Goal: Task Accomplishment & Management: Complete application form

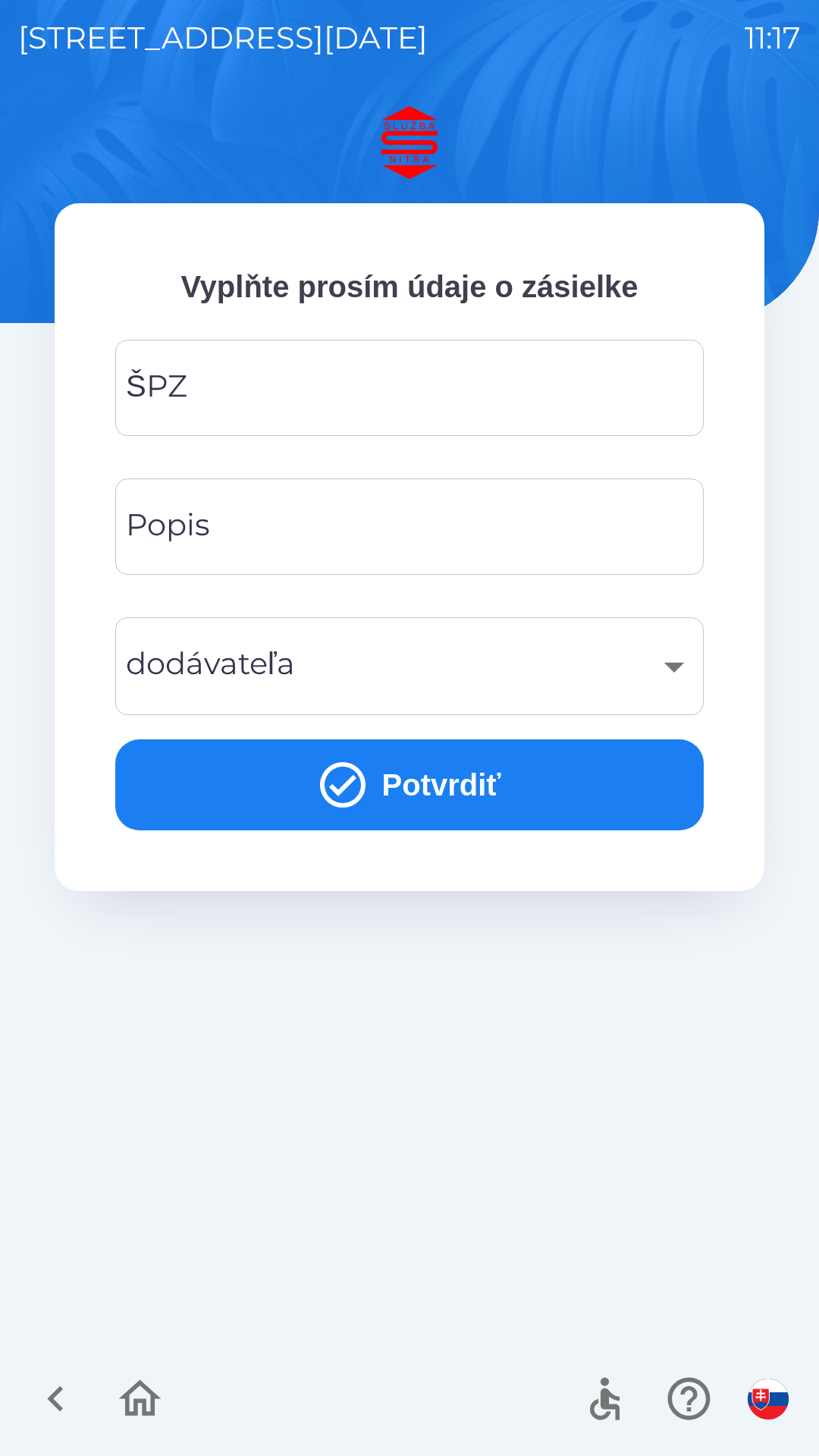
click at [352, 376] on input "ŠPZ" at bounding box center [409, 388] width 552 height 60
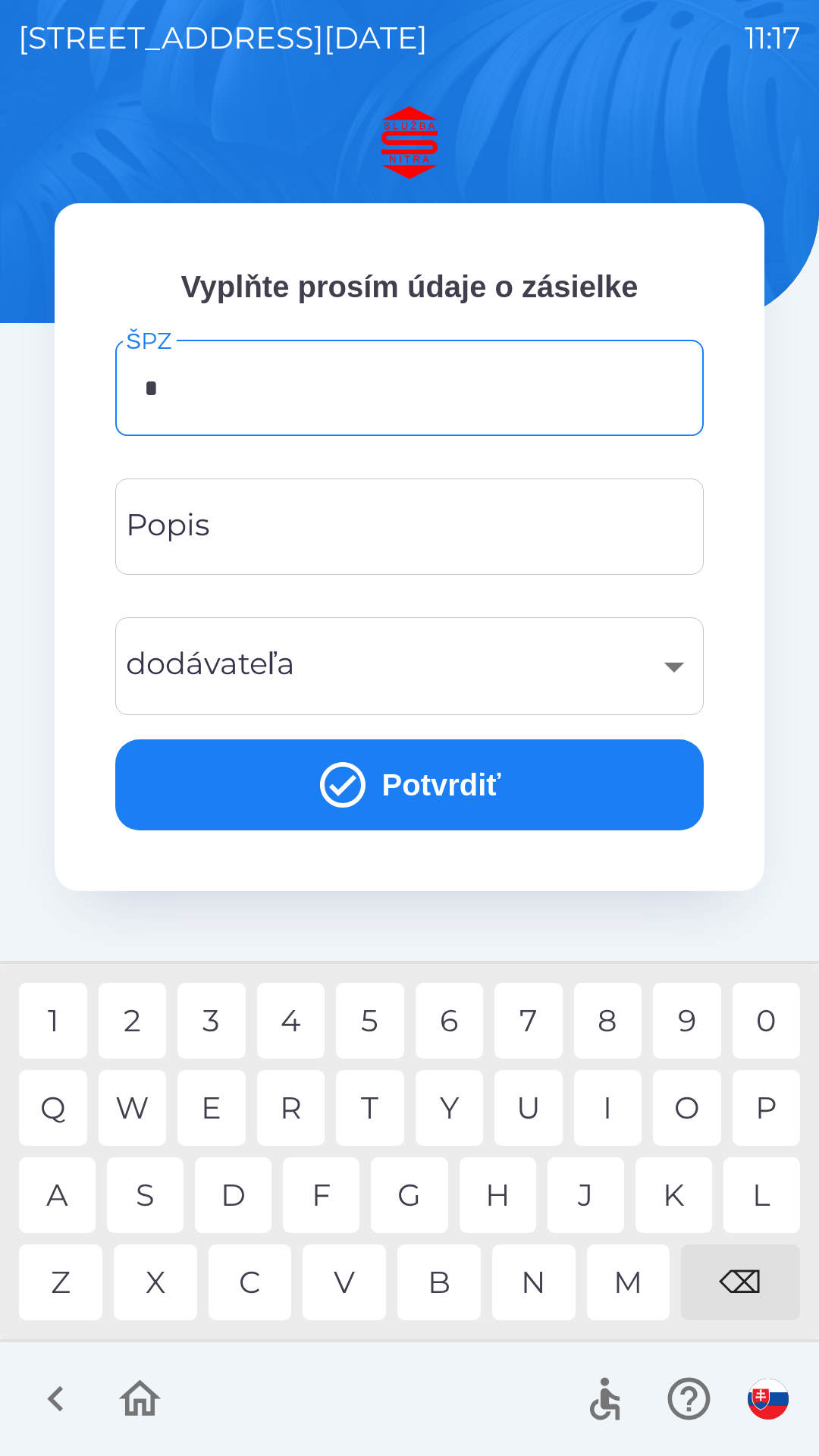
click at [153, 1192] on div "S" at bounding box center [145, 1195] width 77 height 76
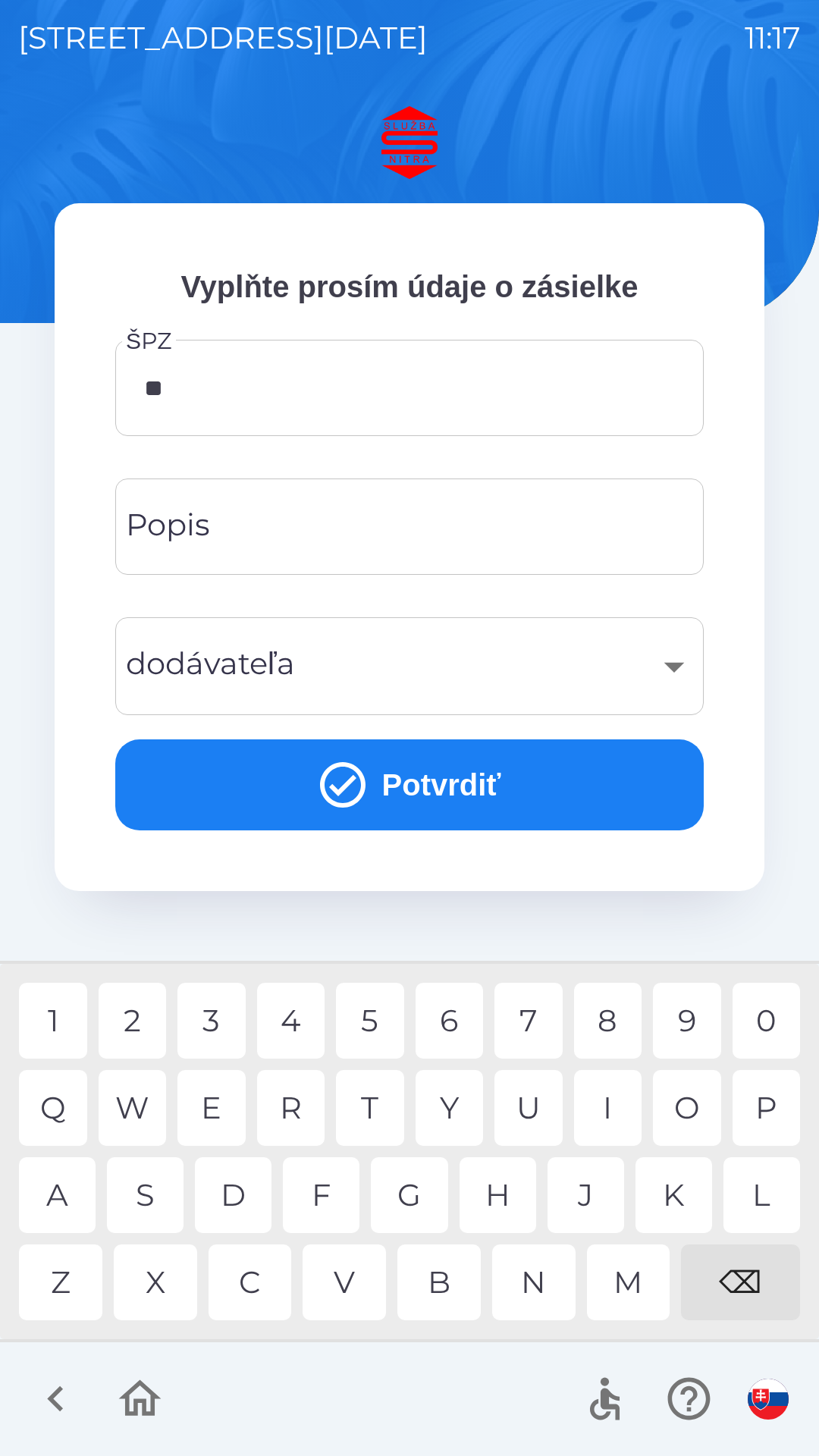
click at [56, 1194] on div "A" at bounding box center [58, 1195] width 77 height 76
click at [292, 1018] on div "4" at bounding box center [291, 1020] width 69 height 76
click at [221, 1015] on div "3" at bounding box center [212, 1020] width 69 height 76
type input "*******"
click at [65, 1195] on div "A" at bounding box center [58, 1195] width 77 height 76
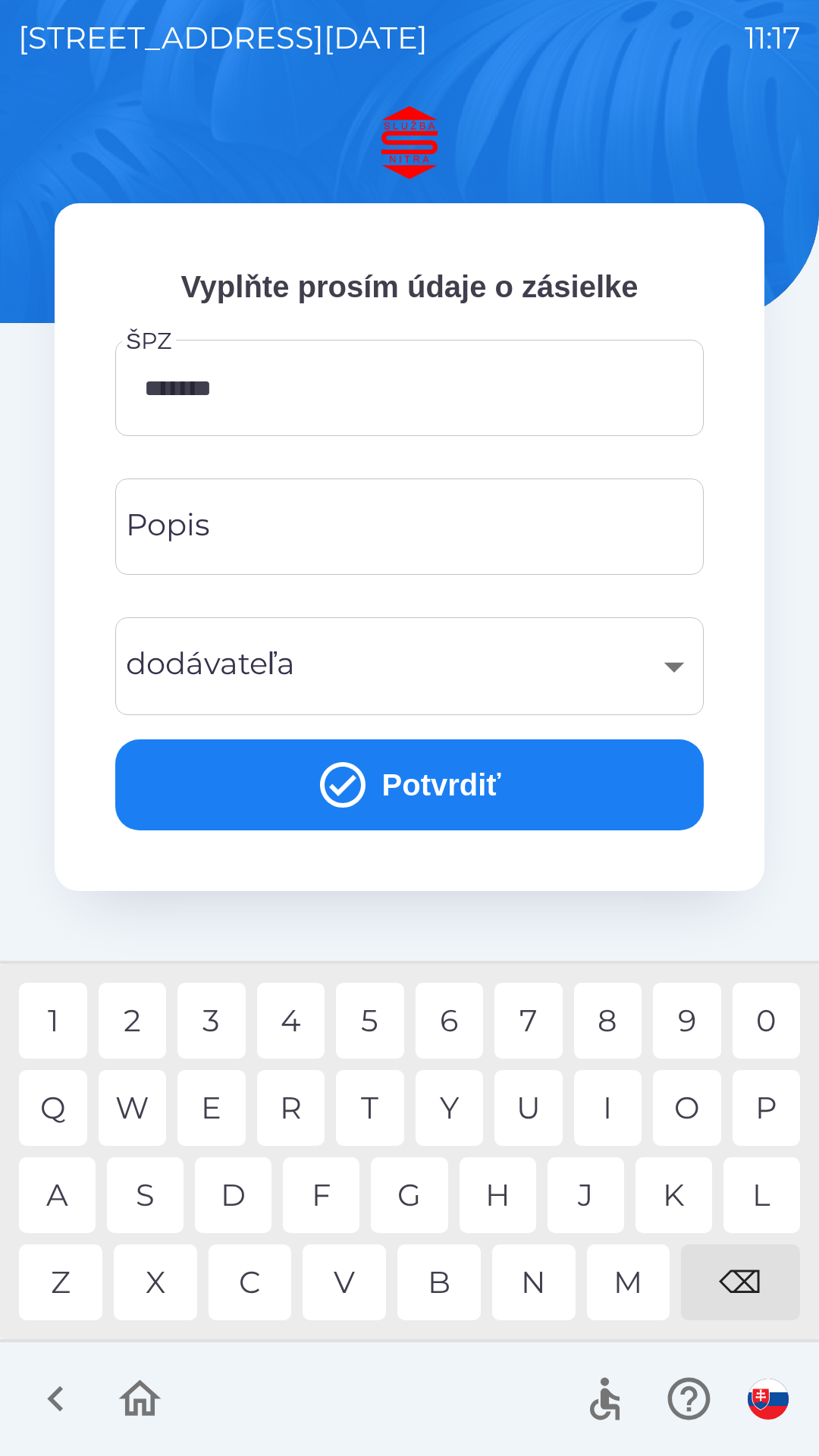
click at [277, 529] on input "Popis" at bounding box center [409, 526] width 552 height 60
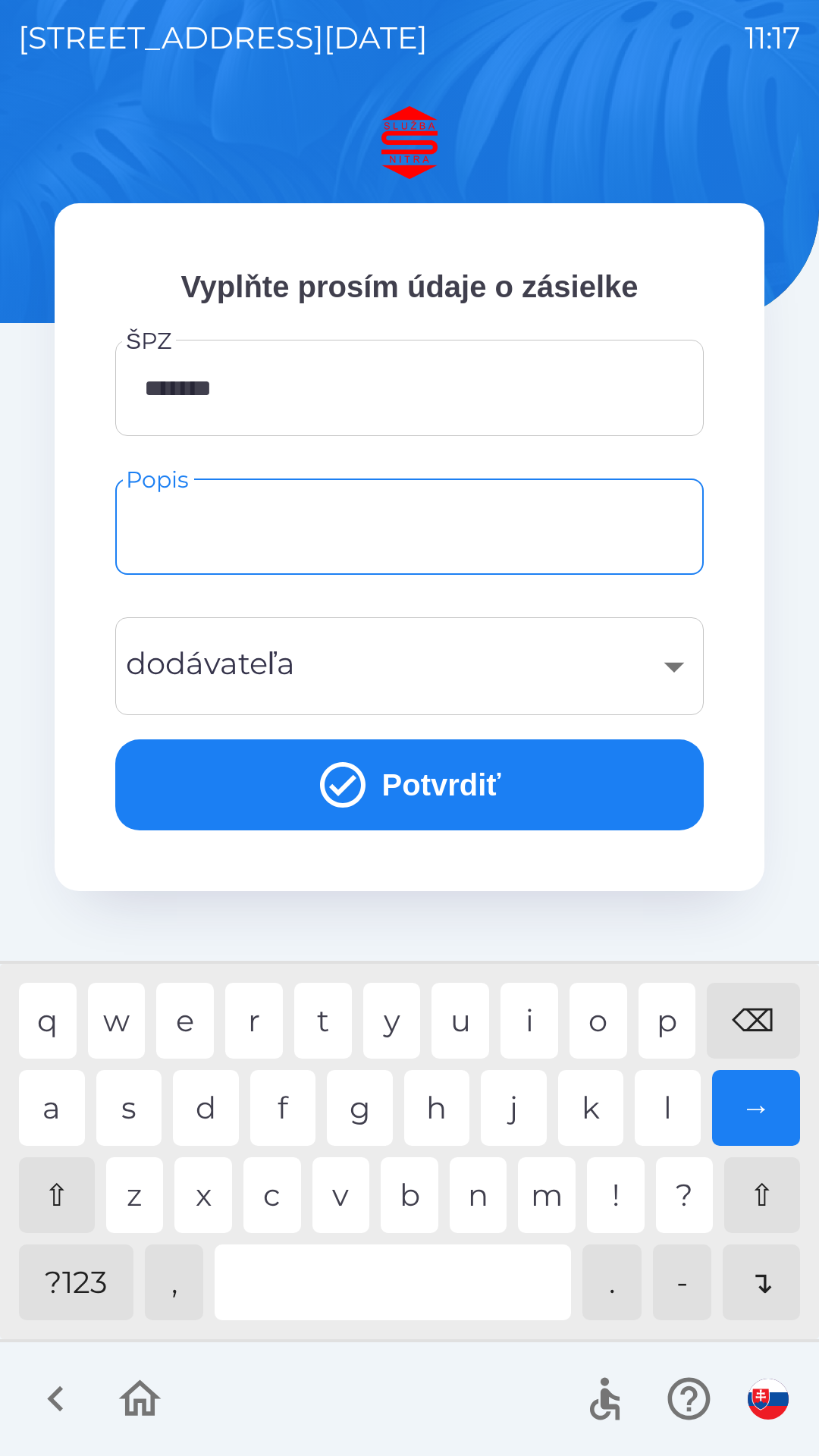
click at [678, 654] on div "​" at bounding box center [409, 666] width 552 height 62
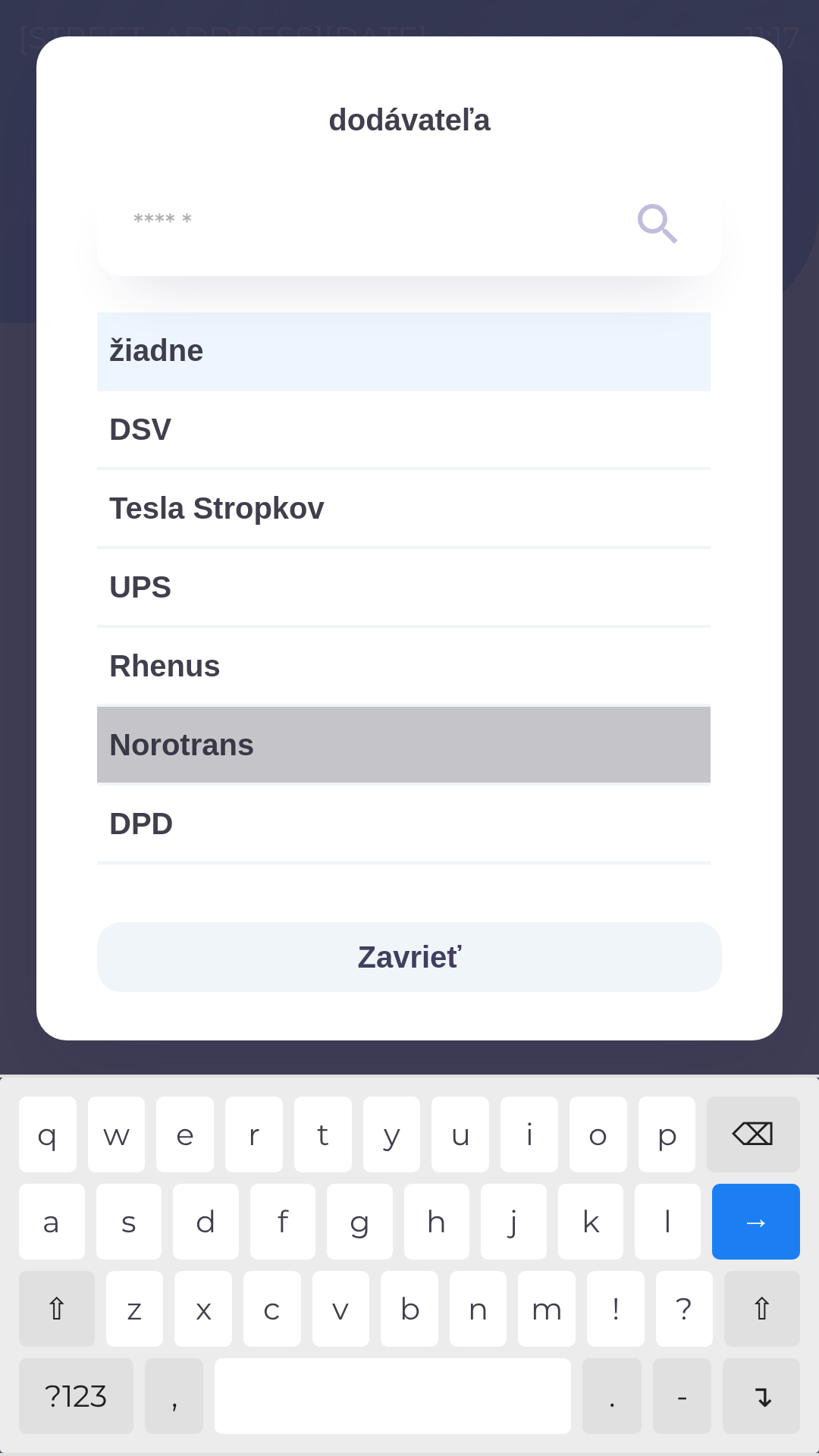
click at [251, 739] on span "Norotrans" at bounding box center [404, 744] width 590 height 45
type input "***"
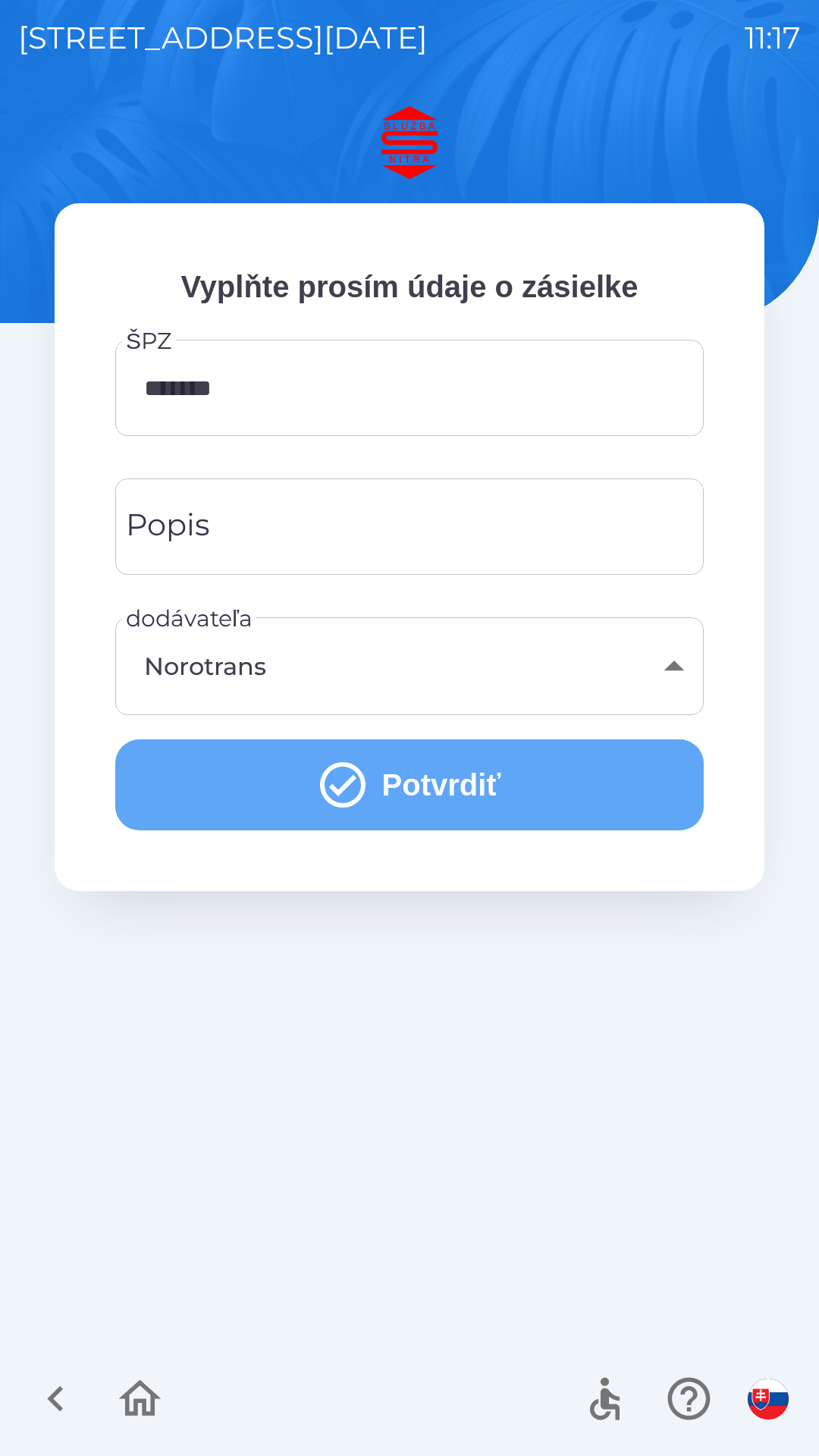
click at [437, 781] on button "Potvrdiť" at bounding box center [410, 785] width 589 height 91
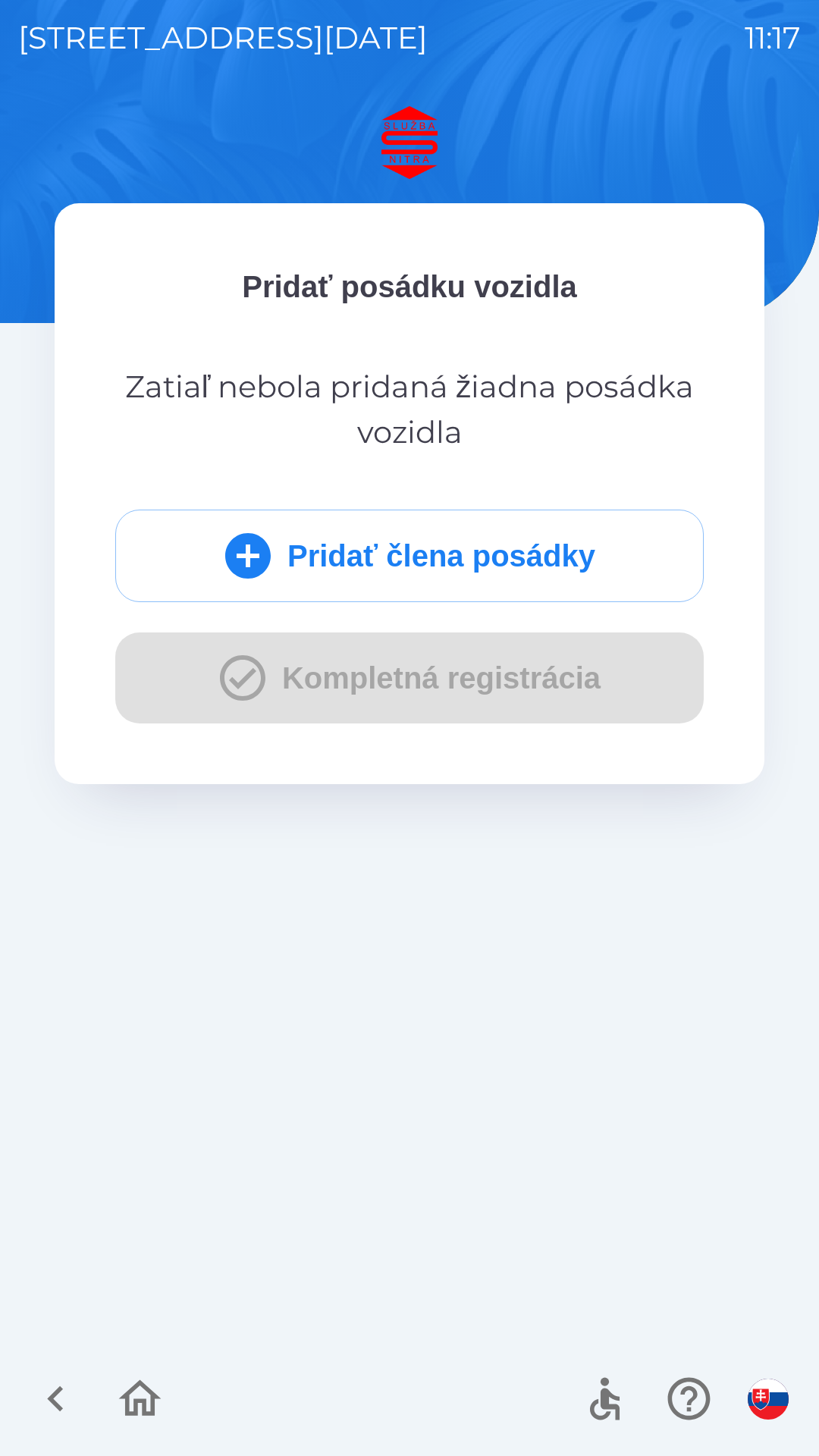
click at [517, 576] on button "Pridať člena posádky" at bounding box center [410, 556] width 589 height 92
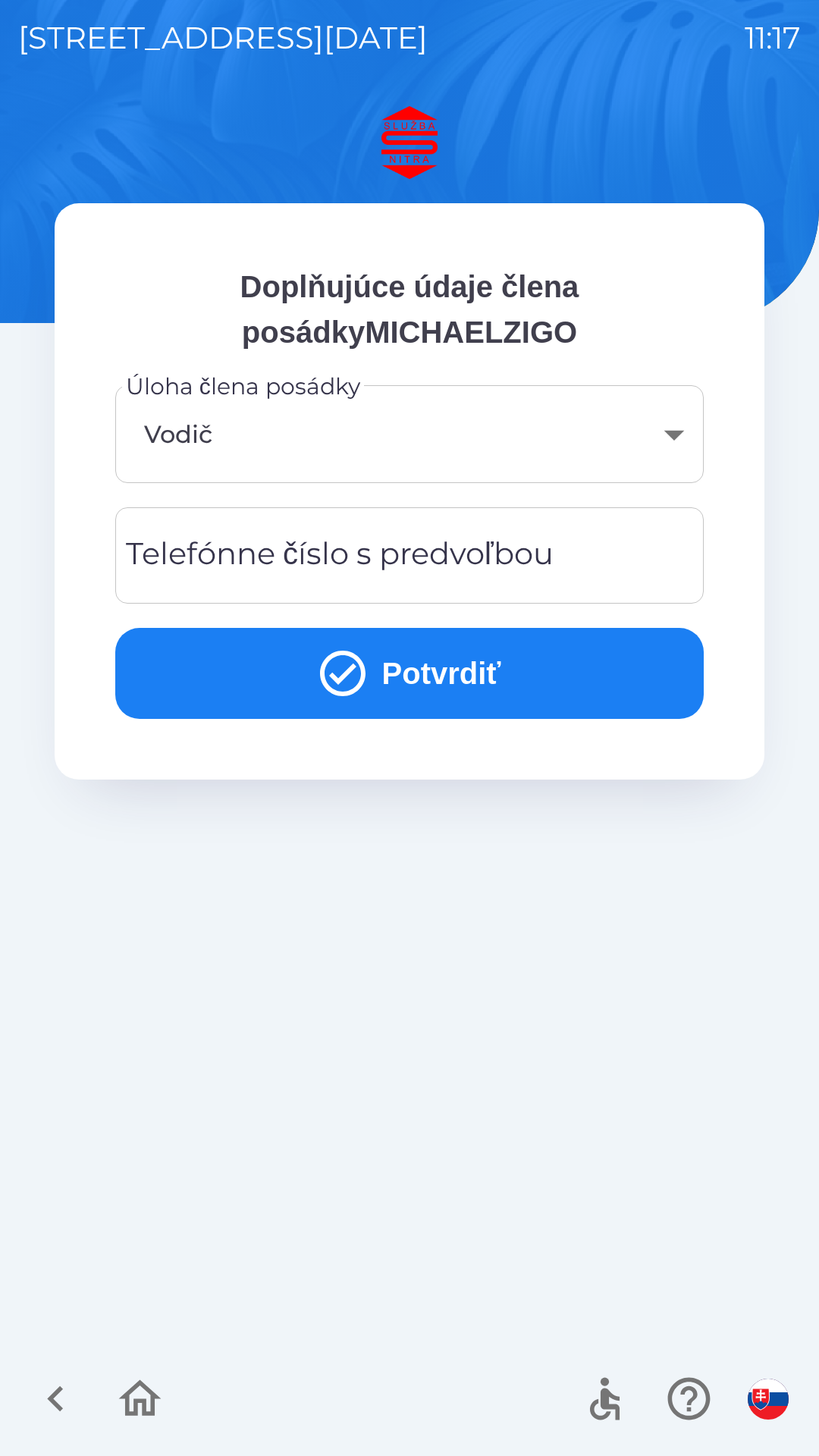
click at [388, 546] on div "Telefónne číslo s predvoľbou Telefónne číslo s predvoľbou" at bounding box center [410, 555] width 589 height 96
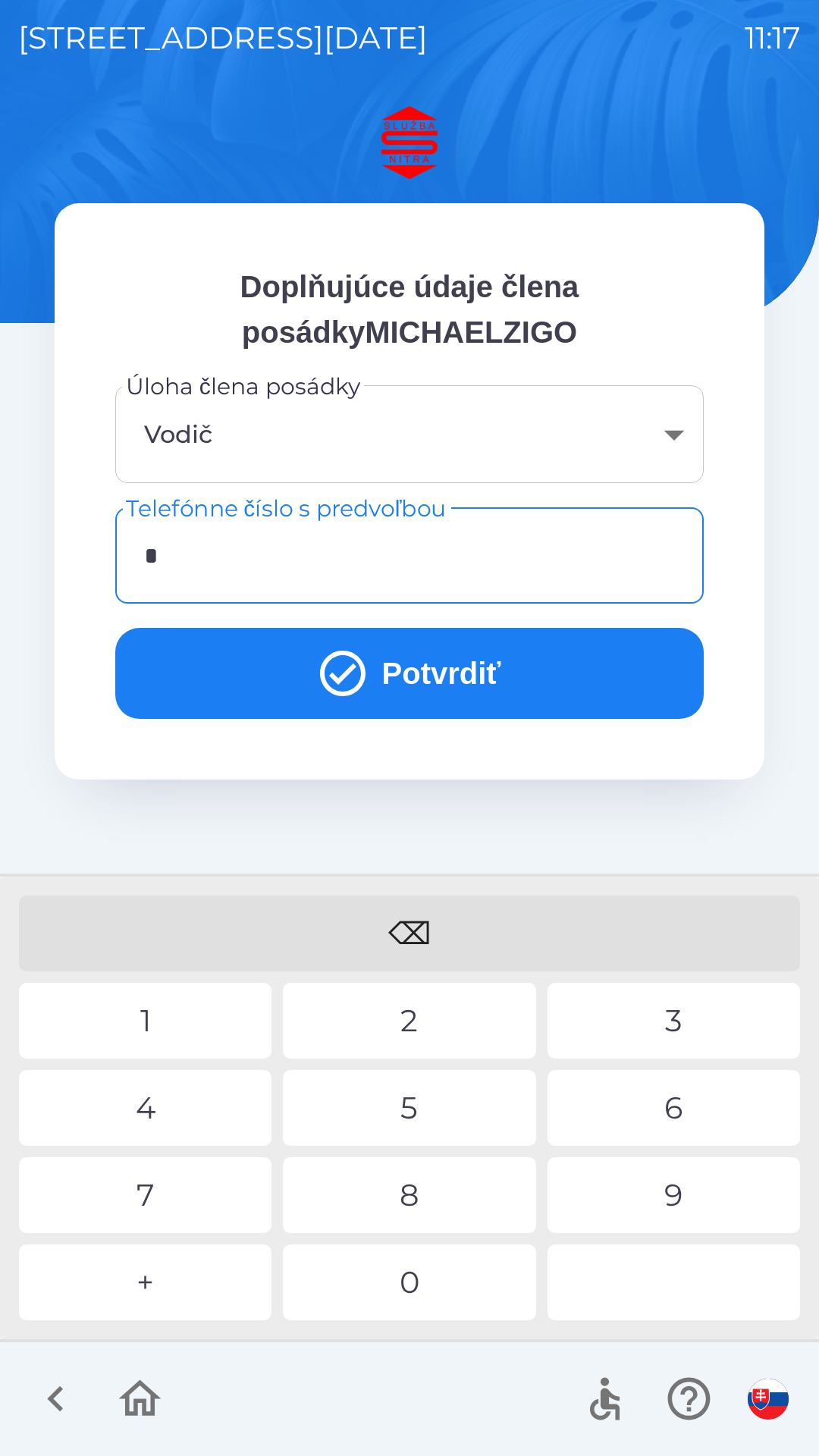
click at [190, 1267] on div "+" at bounding box center [145, 1282] width 252 height 76
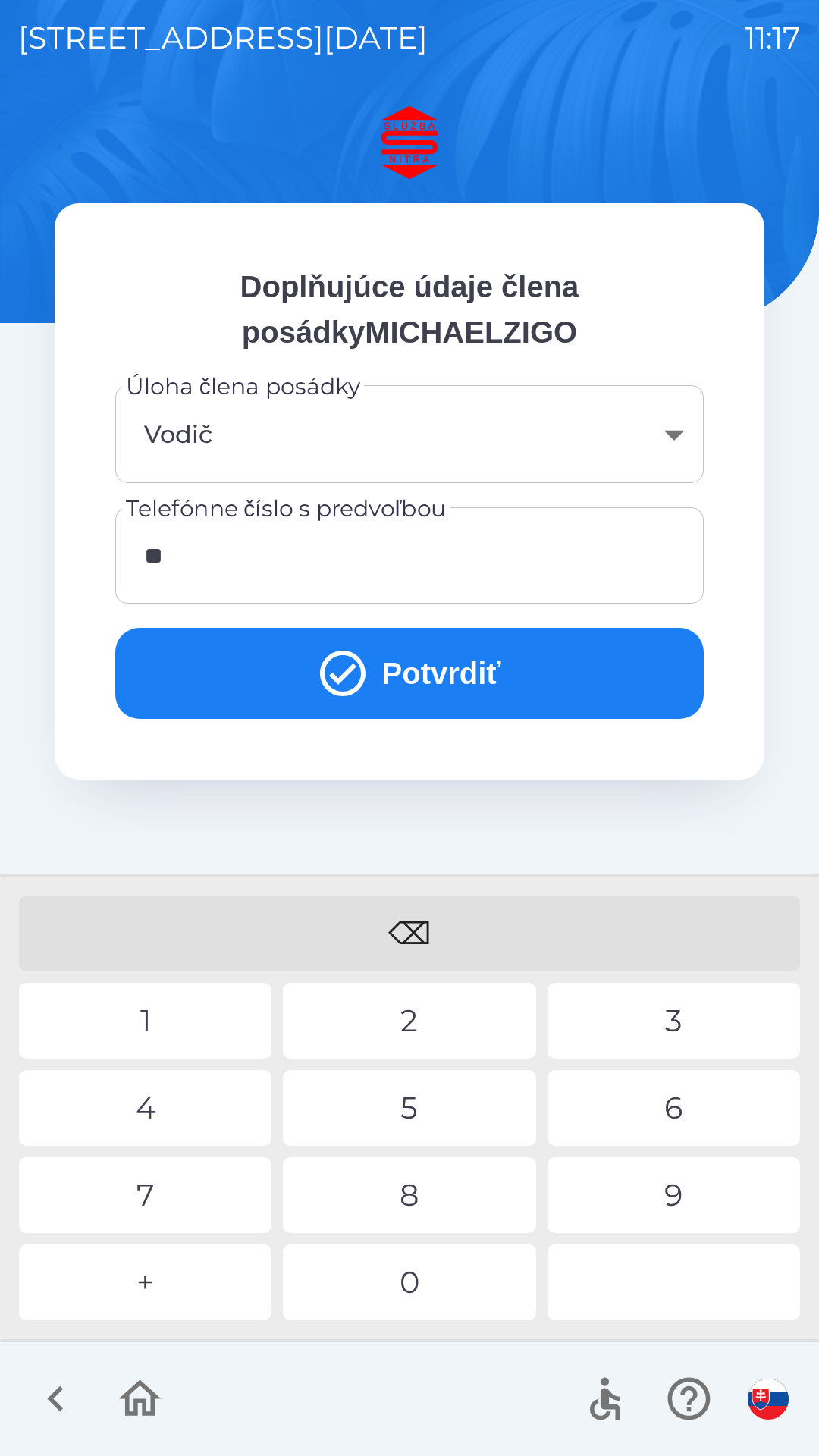
click at [166, 1108] on div "4" at bounding box center [145, 1108] width 252 height 76
click at [179, 1017] on div "1" at bounding box center [145, 1020] width 252 height 76
click at [437, 1307] on div "0" at bounding box center [410, 1282] width 252 height 76
click at [426, 1177] on div "8" at bounding box center [410, 1195] width 252 height 76
click at [420, 1097] on div "5" at bounding box center [410, 1108] width 252 height 76
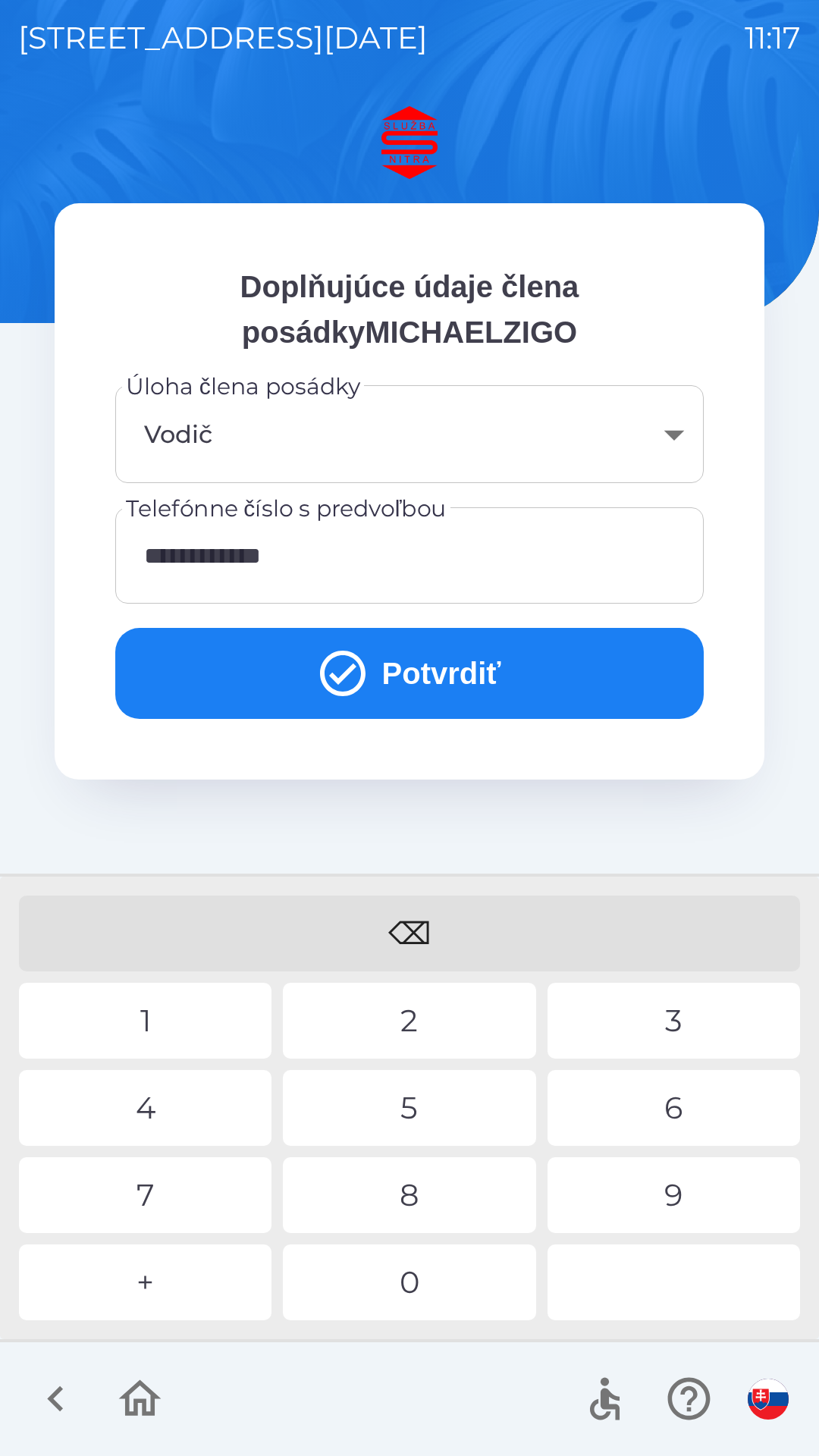
type input "**********"
click at [189, 1004] on div "1" at bounding box center [145, 1020] width 252 height 76
click at [431, 664] on button "Potvrdiť" at bounding box center [410, 673] width 589 height 91
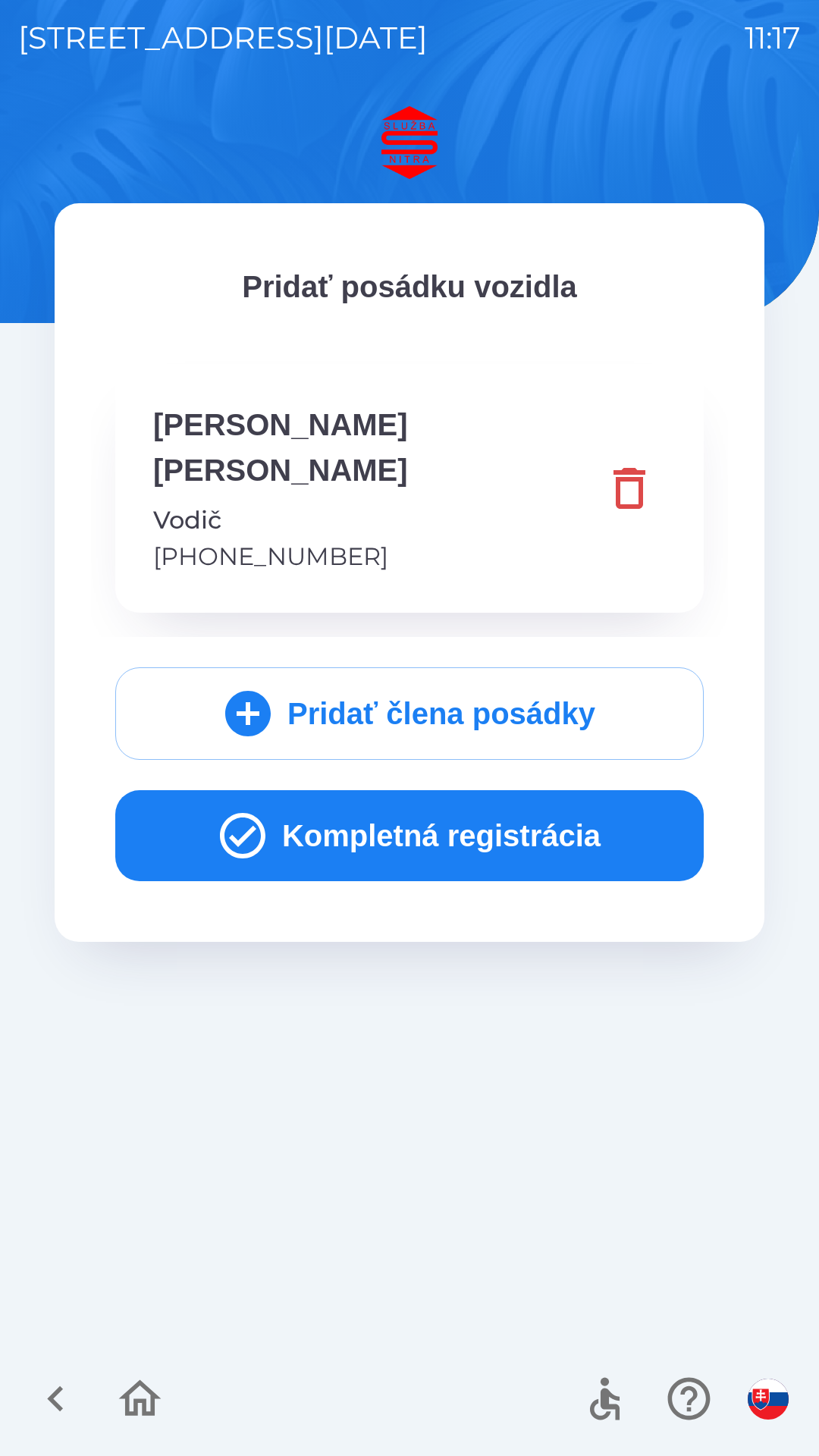
click at [483, 801] on button "Kompletná registrácia" at bounding box center [410, 836] width 589 height 91
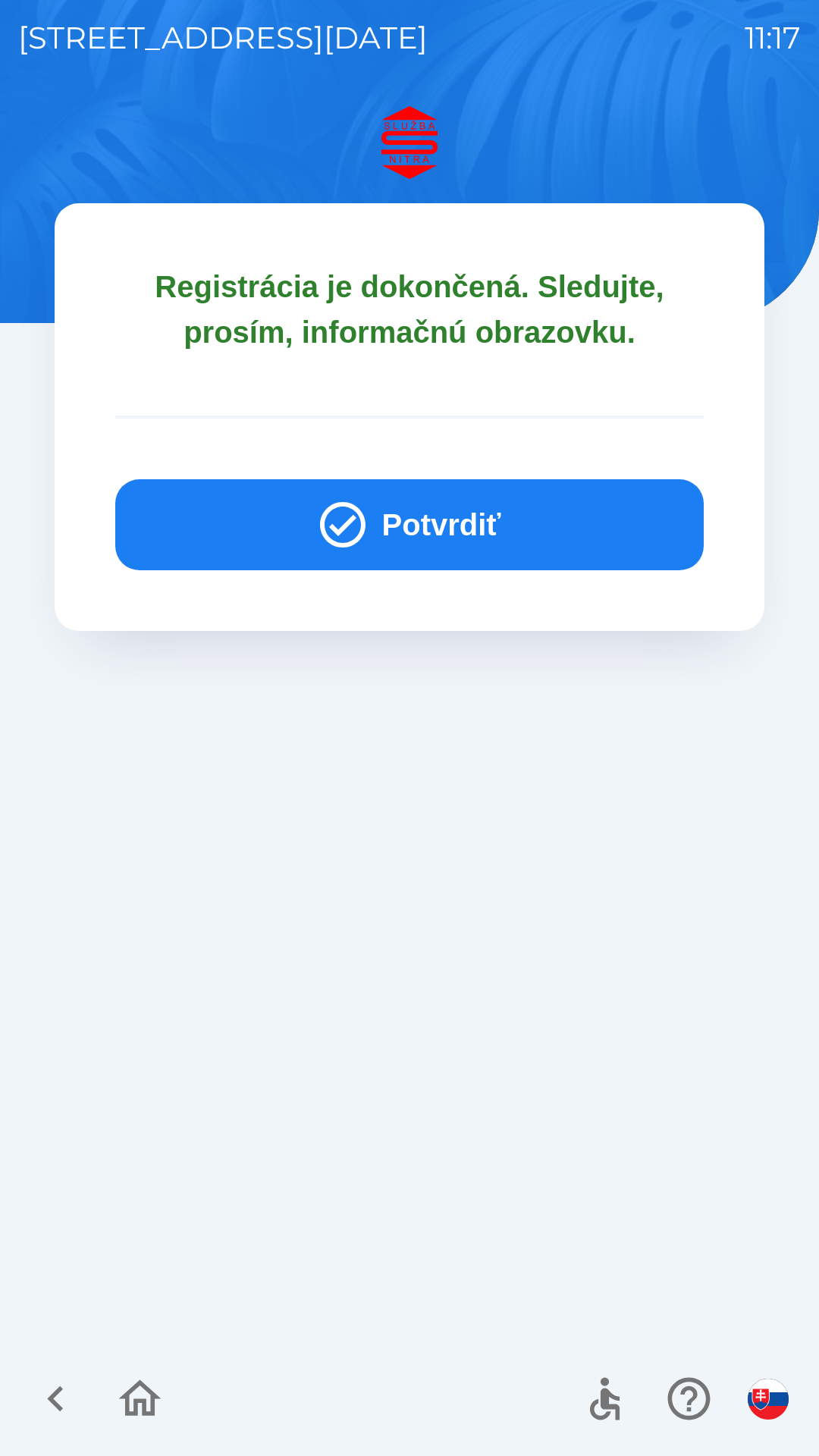
click at [473, 503] on button "Potvrdiť" at bounding box center [410, 525] width 589 height 91
